Goal: Transaction & Acquisition: Purchase product/service

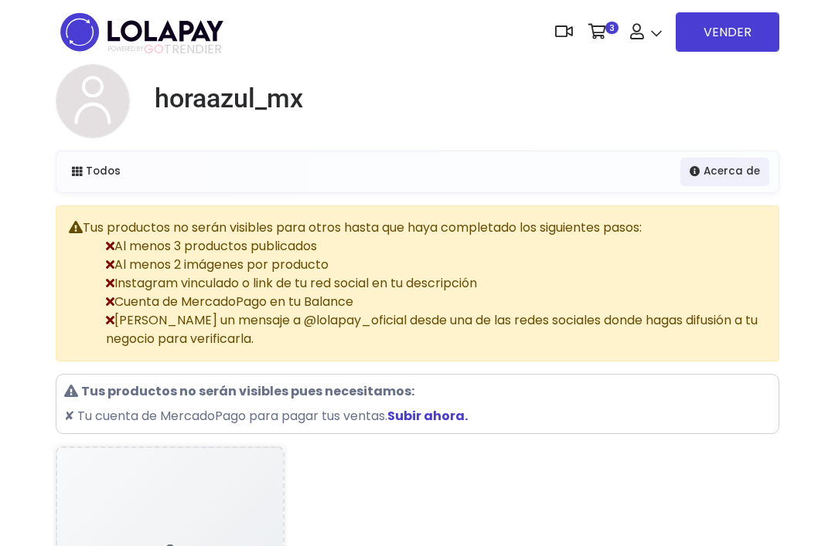
click at [599, 71] on button "Pagar" at bounding box center [599, 71] width 0 height 0
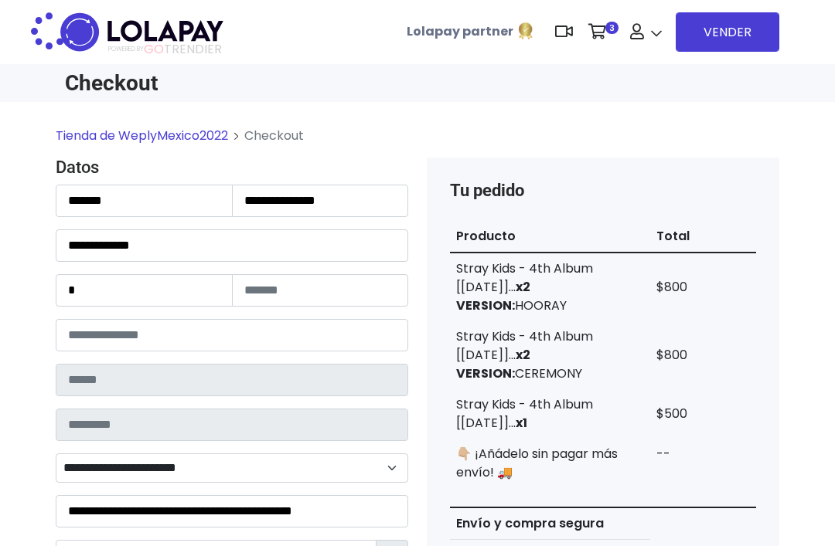
type input "******"
type input "**********"
select select "**********"
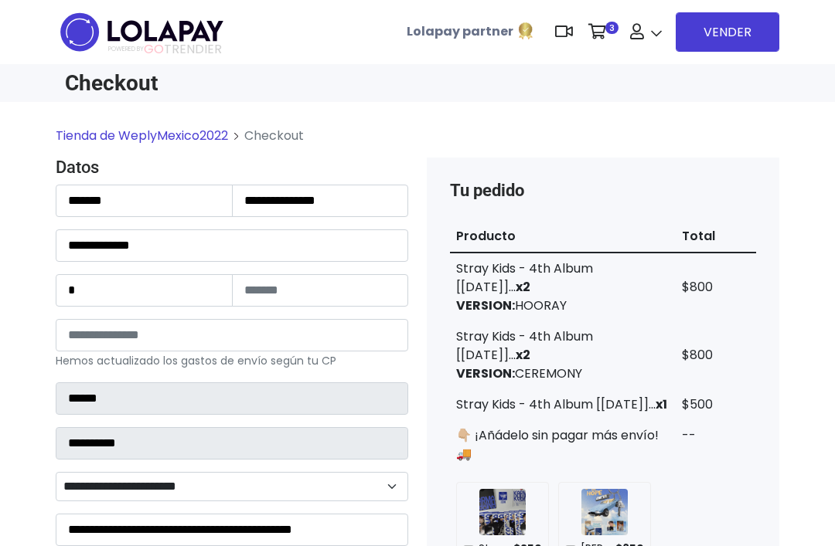
click at [599, 71] on img at bounding box center [599, 71] width 0 height 0
click at [742, 262] on td "$800" at bounding box center [715, 287] width 80 height 69
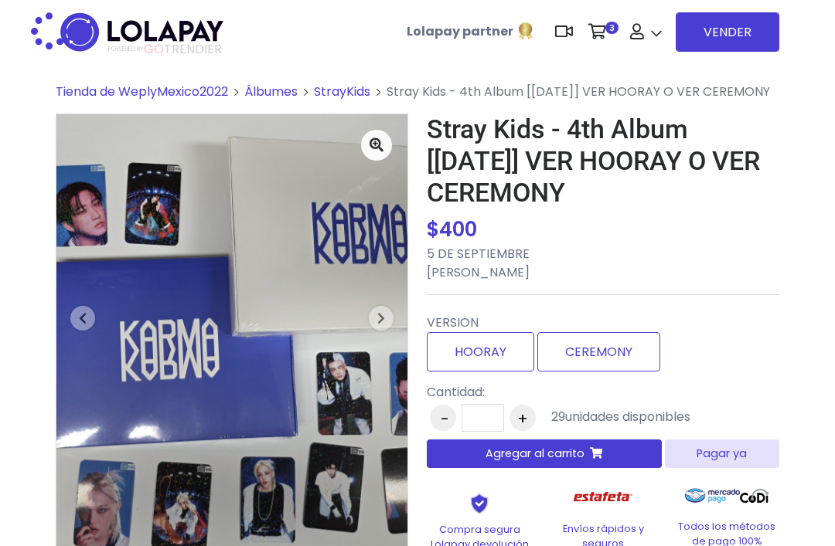
click at [523, 412] on button "+" at bounding box center [522, 418] width 26 height 26
click at [518, 412] on button "+" at bounding box center [522, 418] width 26 height 26
click at [519, 454] on span "Agregar al carrito" at bounding box center [534, 454] width 99 height 16
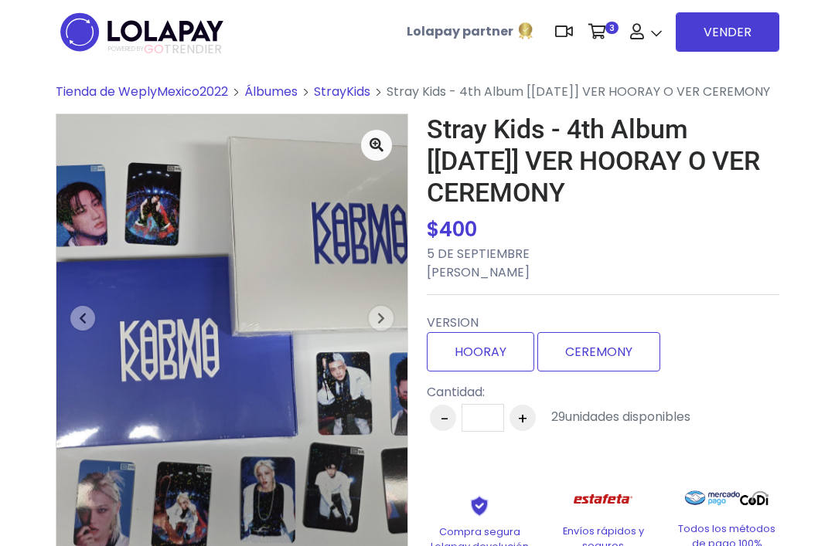
click at [593, 342] on label "CEREMONY" at bounding box center [598, 351] width 123 height 39
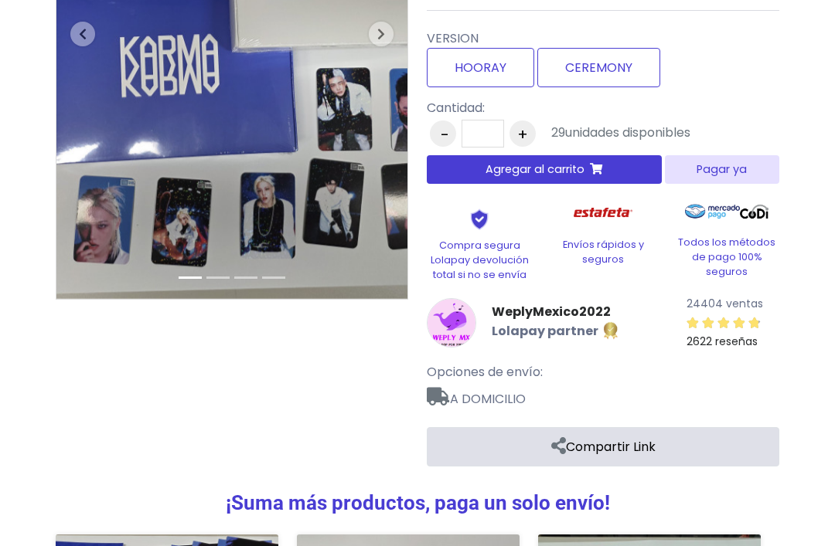
scroll to position [209, 0]
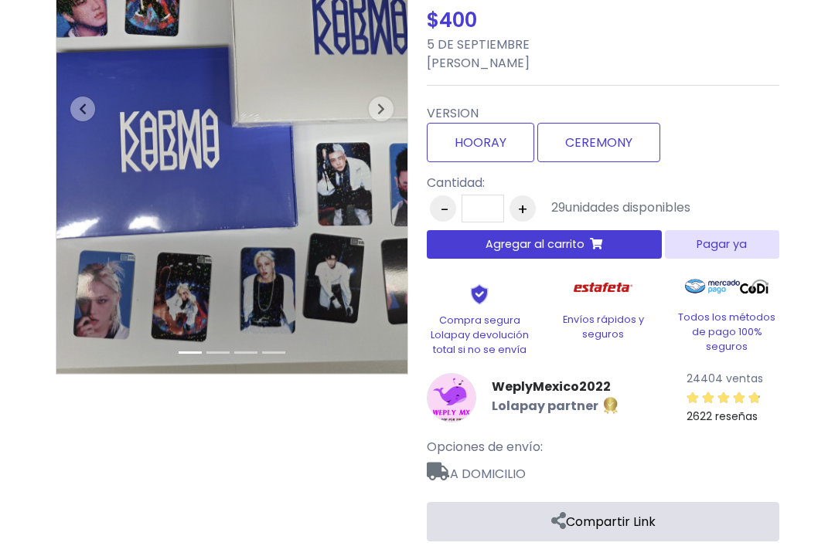
click at [519, 204] on button "+" at bounding box center [522, 208] width 26 height 26
click at [523, 203] on button "+" at bounding box center [522, 208] width 26 height 26
type input "*"
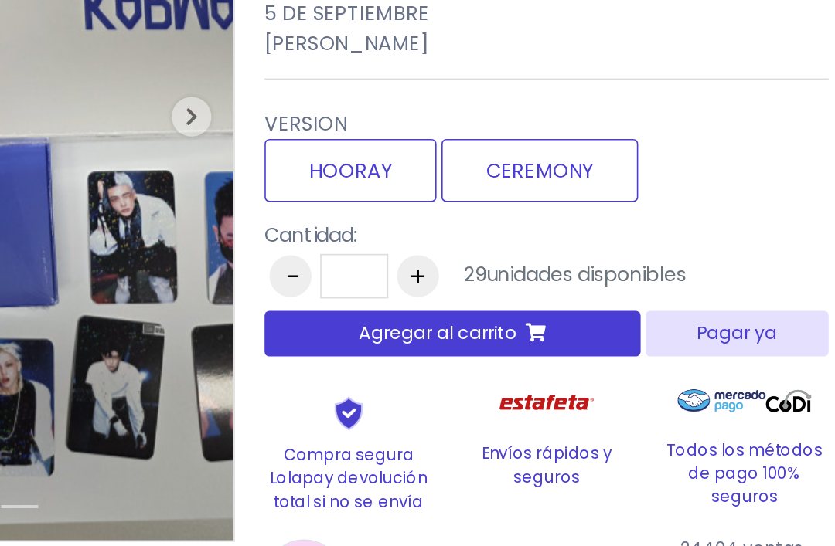
click at [485, 237] on span "Agregar al carrito" at bounding box center [534, 245] width 99 height 16
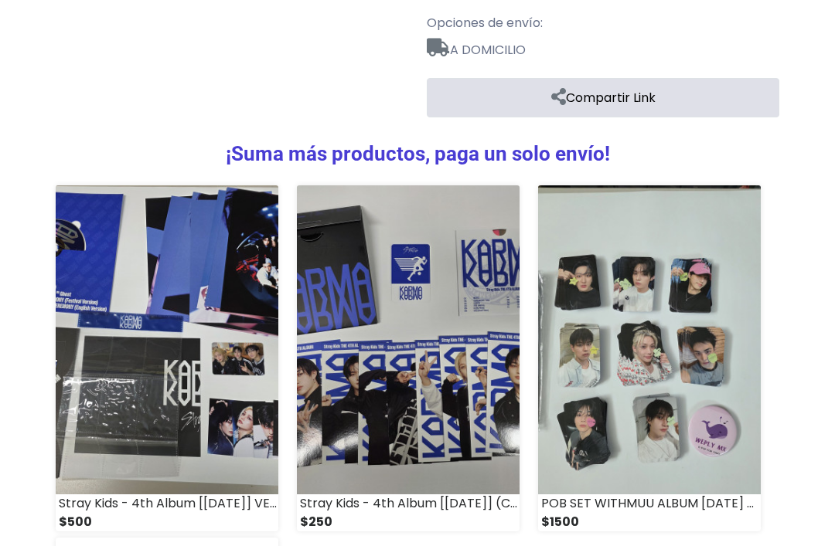
scroll to position [648, 0]
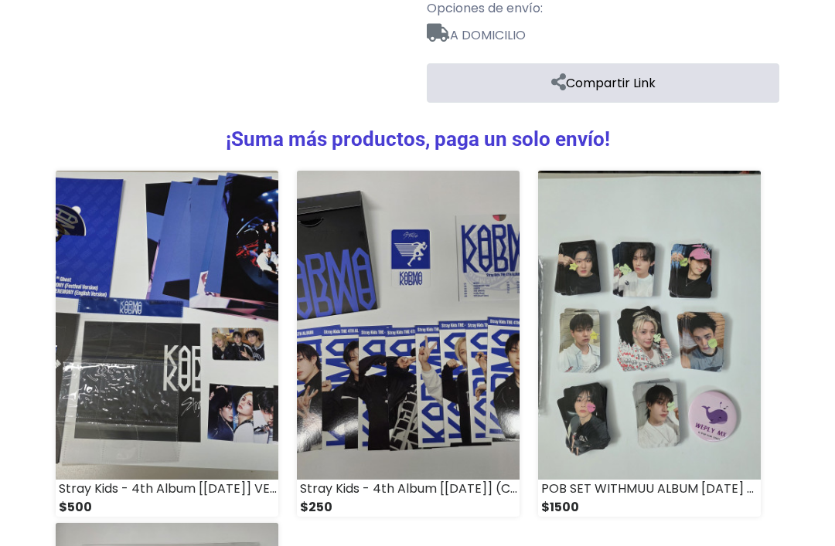
click at [245, 386] on img at bounding box center [167, 326] width 223 height 308
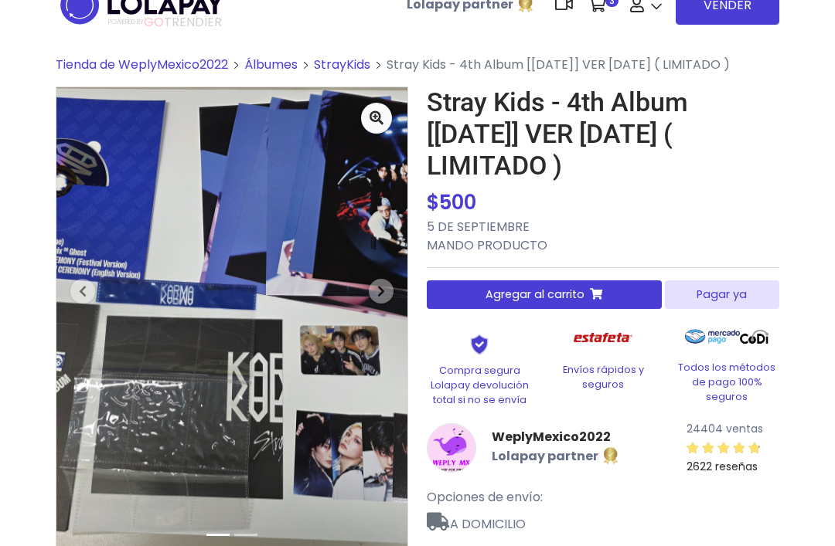
scroll to position [31, 0]
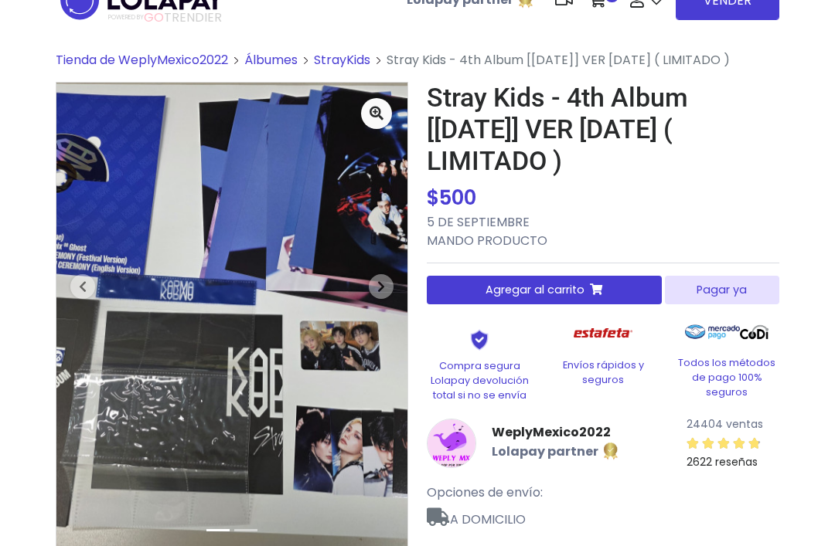
click at [556, 287] on span "Agregar al carrito" at bounding box center [534, 291] width 99 height 16
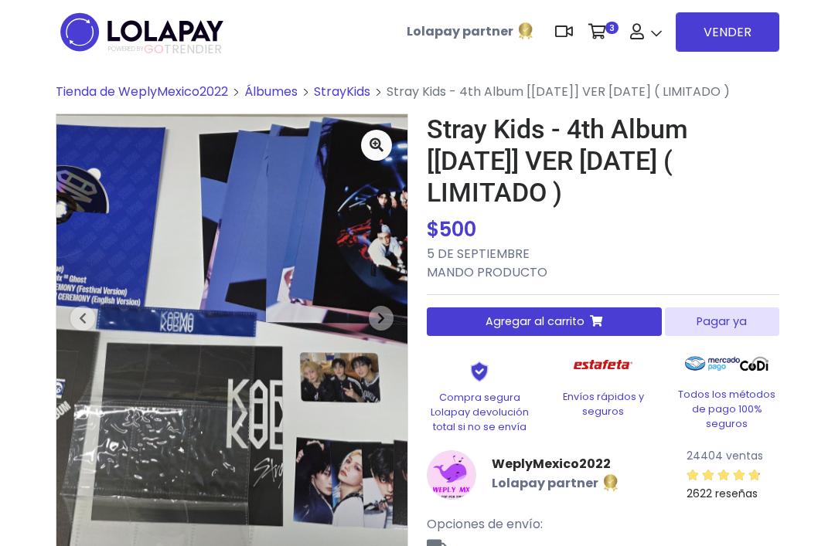
scroll to position [140, 0]
click at [591, 259] on p "5 DE SEPTIEMBRE MANDO PRODUCTO" at bounding box center [603, 263] width 352 height 37
click at [502, 277] on p "5 DE SEPTIEMBRE MANDO PRODUCTO" at bounding box center [603, 263] width 352 height 37
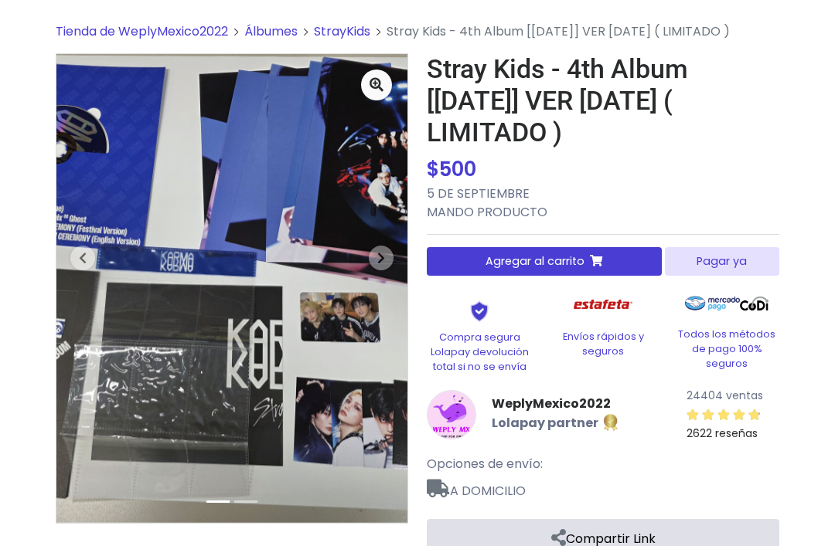
scroll to position [77, 0]
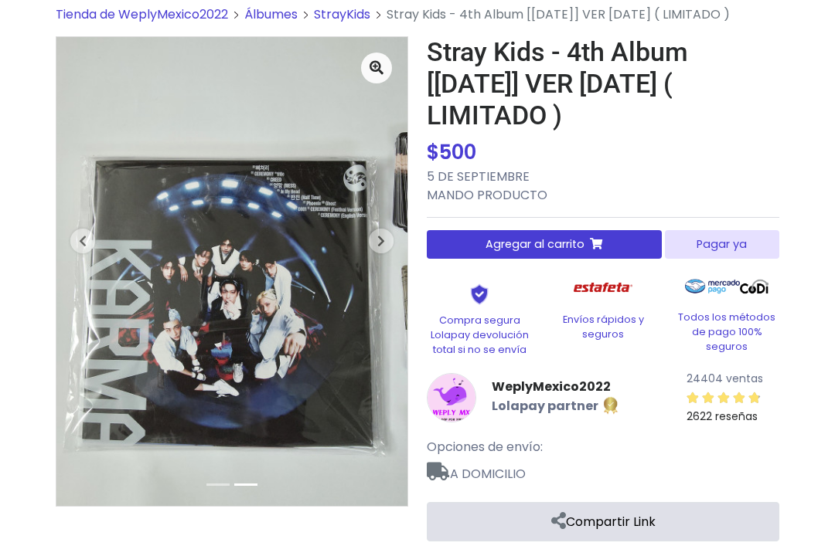
click at [614, 199] on p "5 DE SEPTIEMBRE MANDO PRODUCTO" at bounding box center [603, 186] width 352 height 37
click at [682, 205] on div "Stray Kids - 4th Album [KARMA] VER KARMA ( LIMITADO ) $ 500 $ 500 5 DE SEPTIEMB…" at bounding box center [603, 288] width 352 height 505
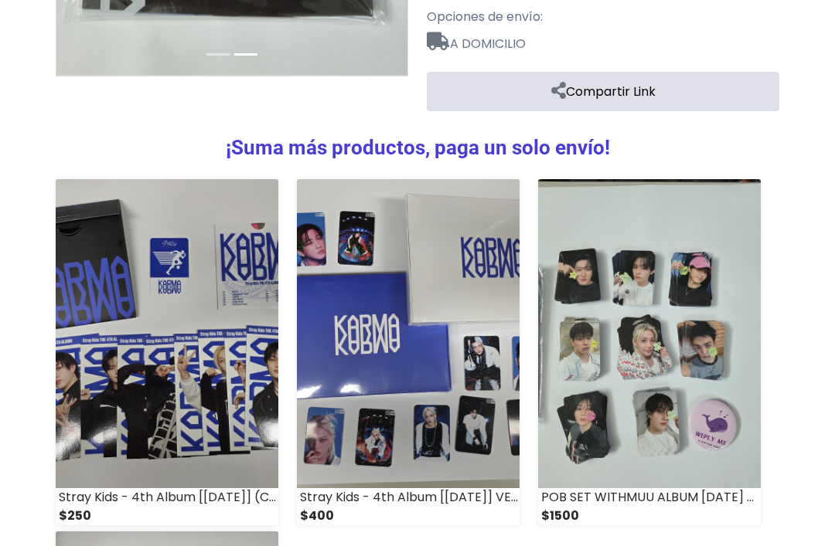
scroll to position [525, 0]
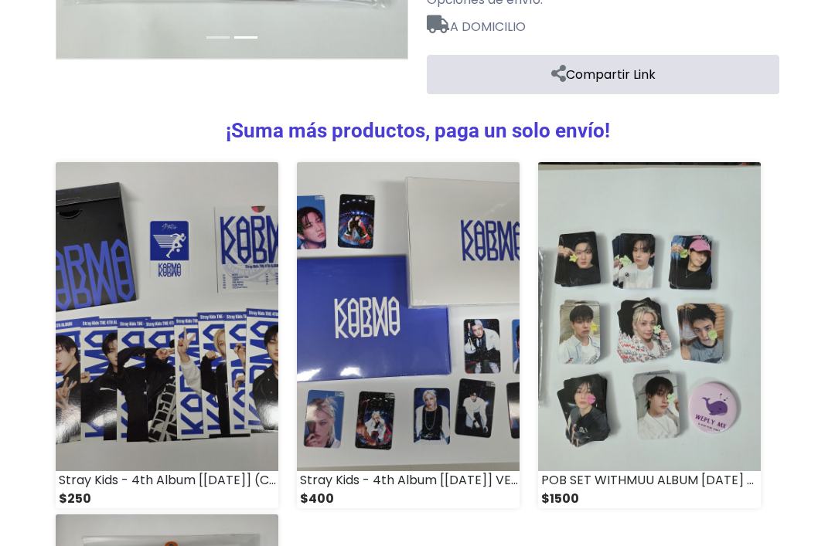
click at [241, 368] on img at bounding box center [167, 316] width 223 height 308
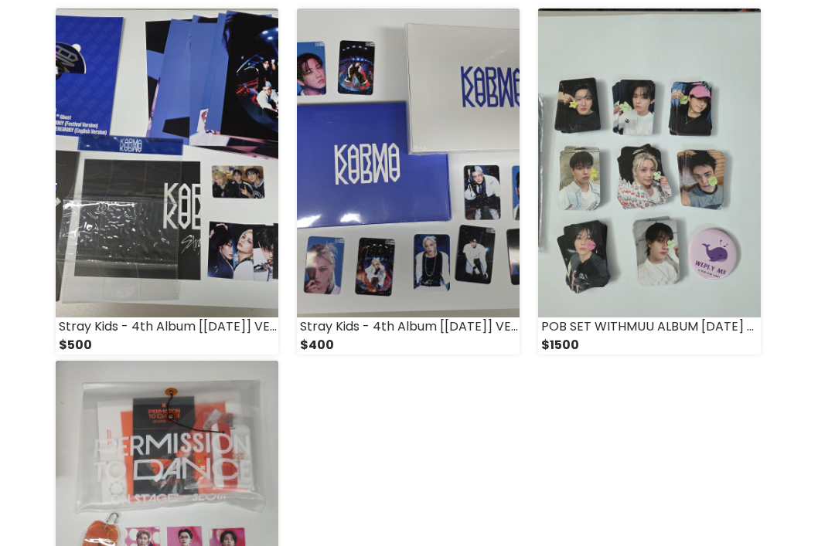
scroll to position [671, 0]
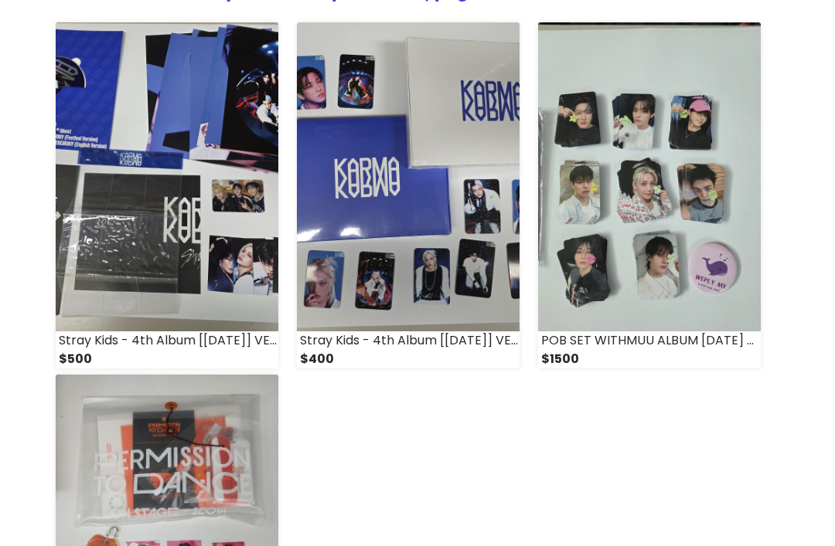
click at [241, 271] on img at bounding box center [167, 176] width 223 height 308
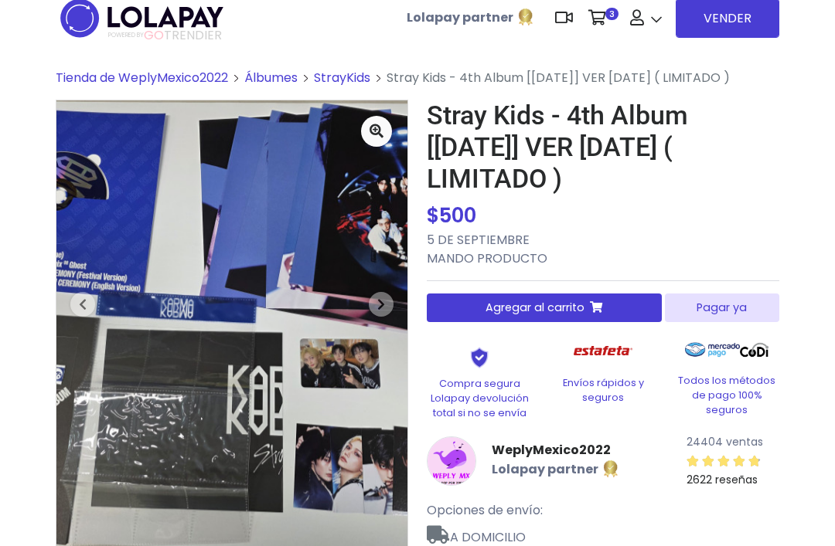
click at [665, 257] on p "5 DE SEPTIEMBRE MANDO PRODUCTO" at bounding box center [603, 250] width 352 height 37
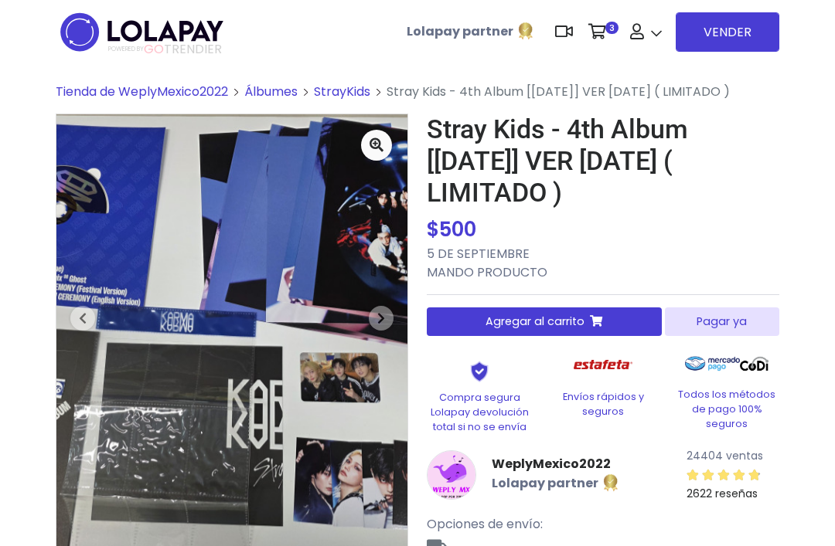
click at [549, 263] on p "5 DE SEPTIEMBRE MANDO PRODUCTO" at bounding box center [603, 263] width 352 height 37
click at [529, 282] on div "Stray Kids - 4th Album [[DATE]] VER [DATE] ( LIMITADO ) $ 500 $ 500 5 DE SEPTIE…" at bounding box center [603, 366] width 352 height 505
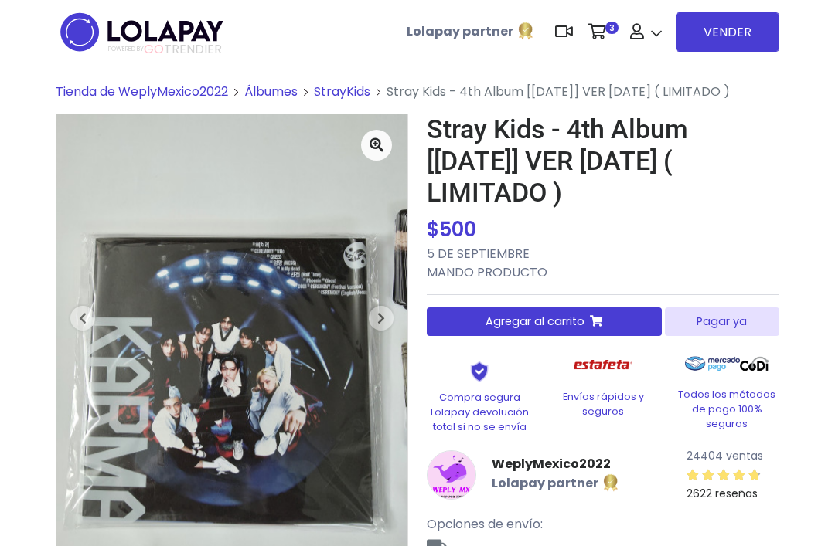
click at [484, 284] on div "Stray Kids - 4th Album [[DATE]] VER [DATE] ( LIMITADO ) $ 500 $ 500 5 DE SEPTIE…" at bounding box center [603, 366] width 352 height 505
click at [474, 268] on p "5 DE SEPTIEMBRE MANDO PRODUCTO" at bounding box center [603, 263] width 352 height 37
click at [480, 325] on button "Agregar al carrito" at bounding box center [544, 322] width 235 height 29
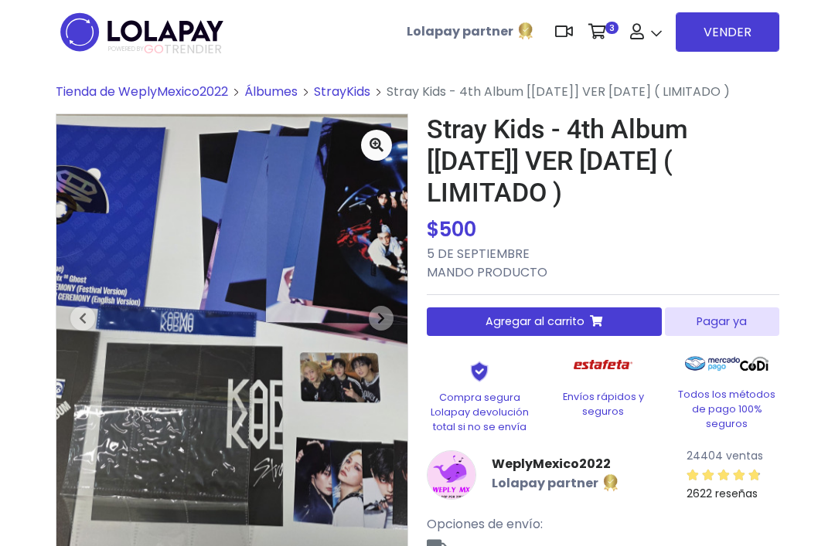
click at [695, 239] on div "$ 500 $ 500" at bounding box center [603, 230] width 352 height 30
click at [702, 326] on button "Pagar ya" at bounding box center [722, 322] width 114 height 29
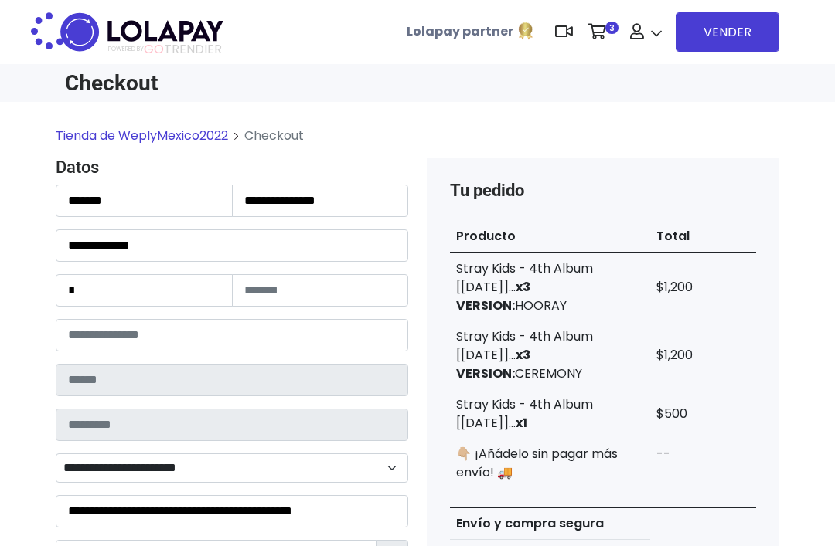
type input "******"
type input "**********"
select select "**********"
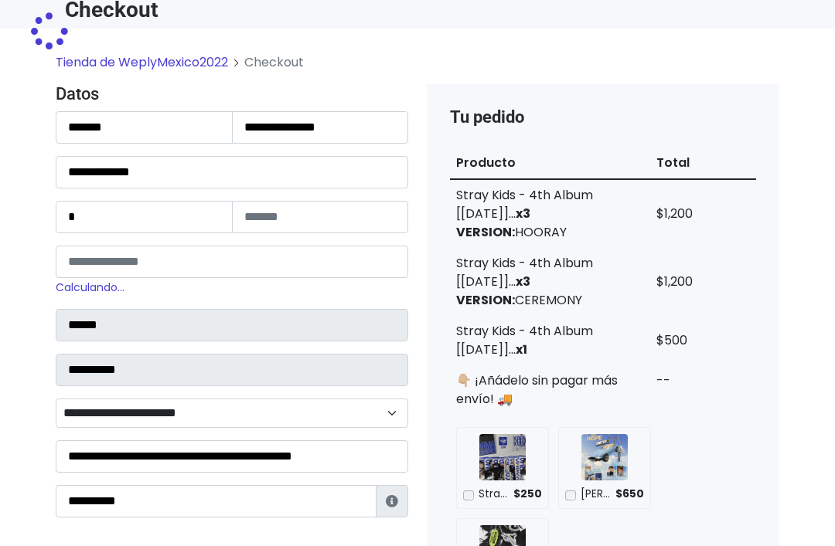
scroll to position [73, 0]
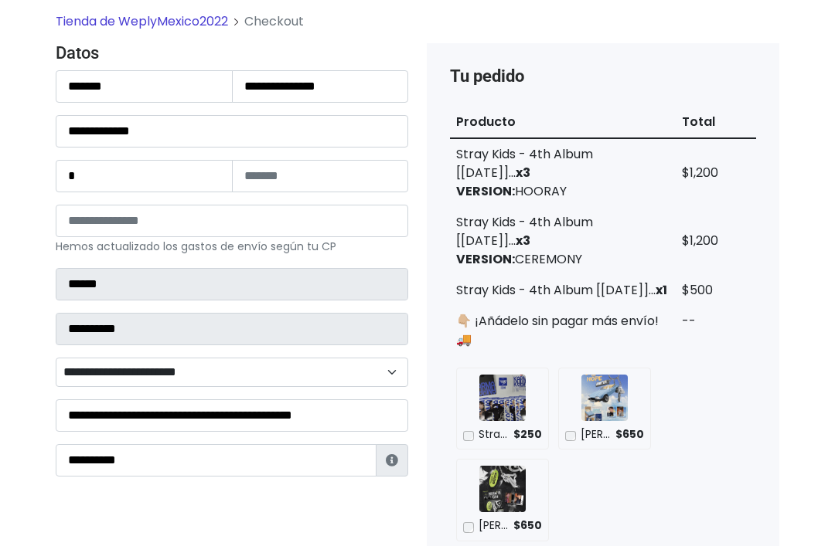
click at [678, 304] on td "$500" at bounding box center [715, 291] width 80 height 31
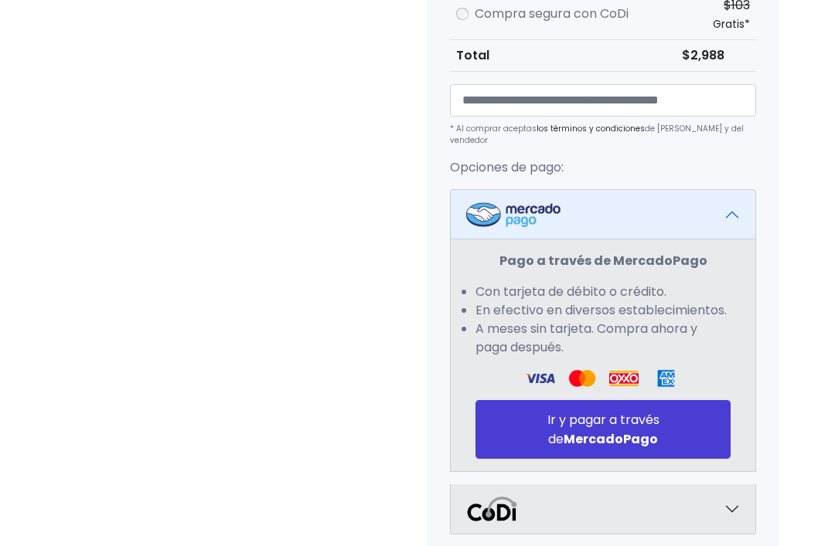
scroll to position [783, 0]
click at [651, 452] on button "Ir y pagar a través de MercadoPago" at bounding box center [602, 429] width 255 height 59
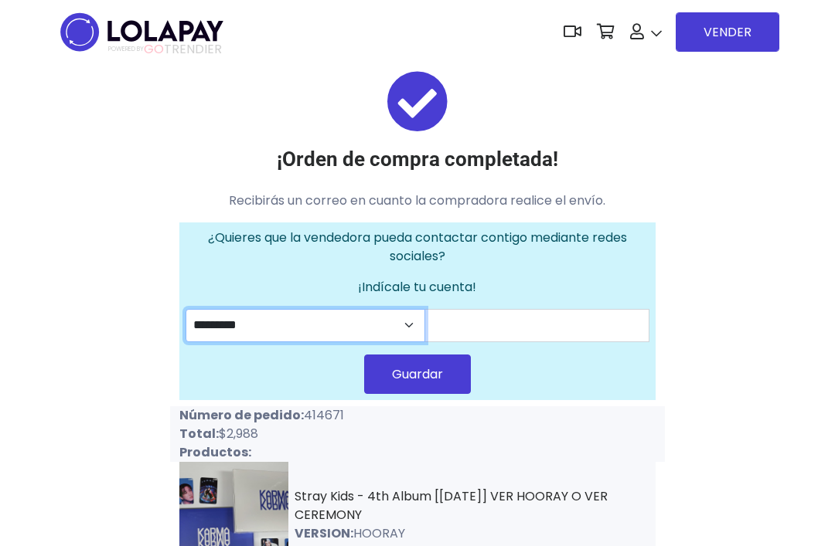
click at [356, 342] on select "********* ********" at bounding box center [305, 325] width 240 height 33
